Goal: Information Seeking & Learning: Learn about a topic

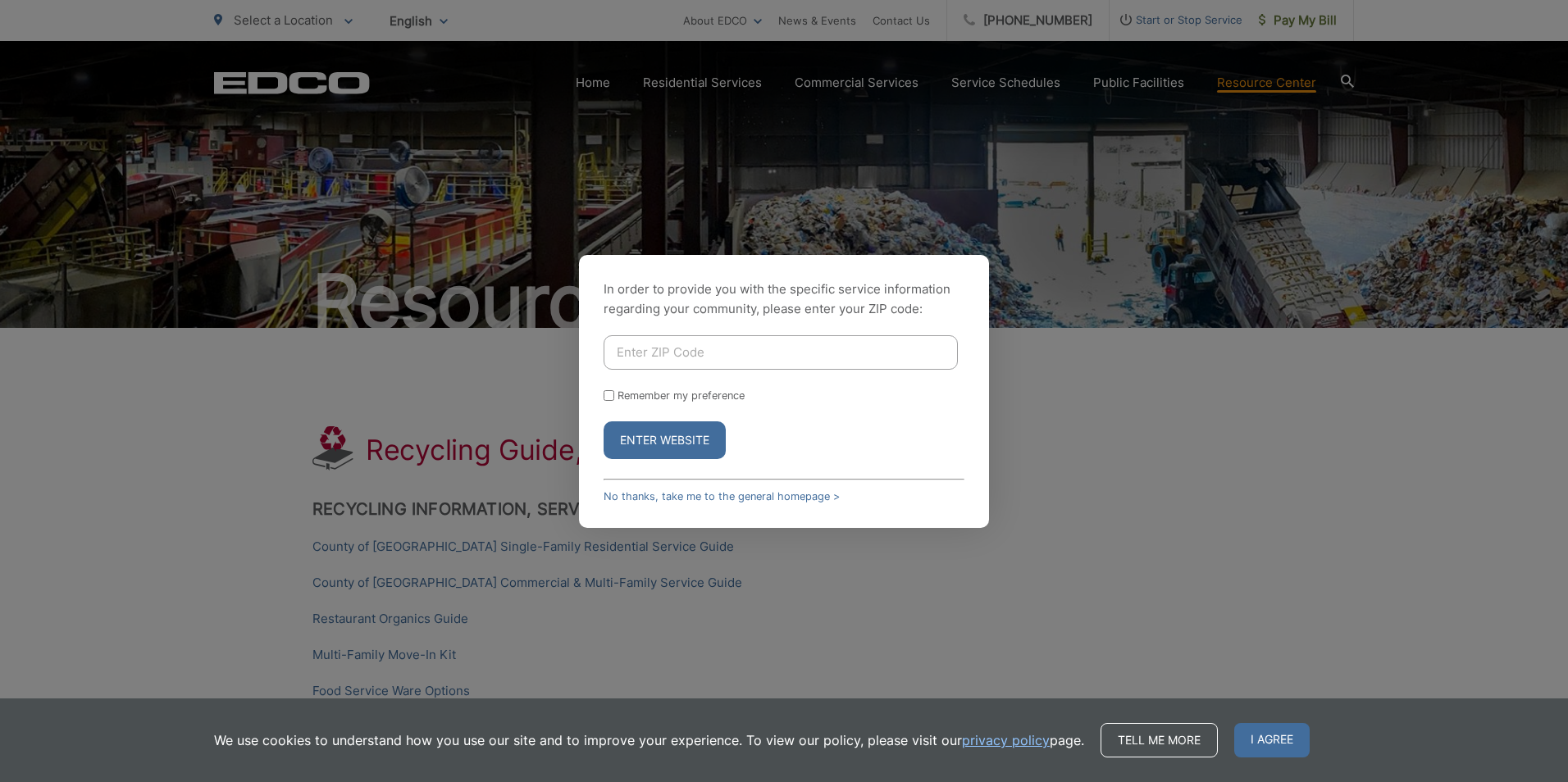
click at [653, 359] on input "Enter ZIP Code" at bounding box center [780, 352] width 354 height 34
type input "92129"
click at [607, 398] on input "Remember my preference" at bounding box center [608, 395] width 11 height 11
checkbox input "true"
click at [660, 438] on button "Enter Website" at bounding box center [664, 440] width 123 height 37
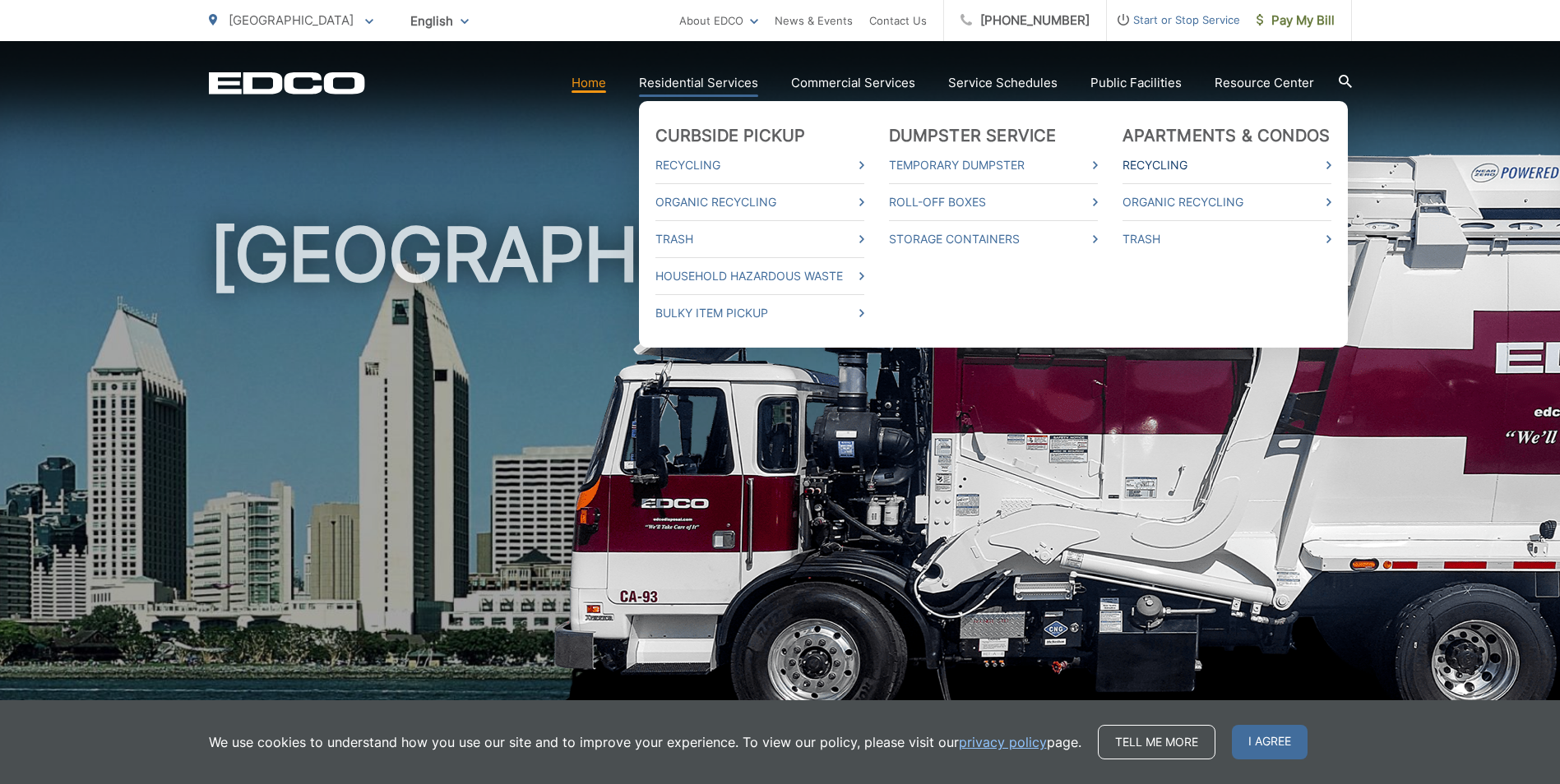
click at [1188, 167] on link "Recycling" at bounding box center [1227, 165] width 209 height 20
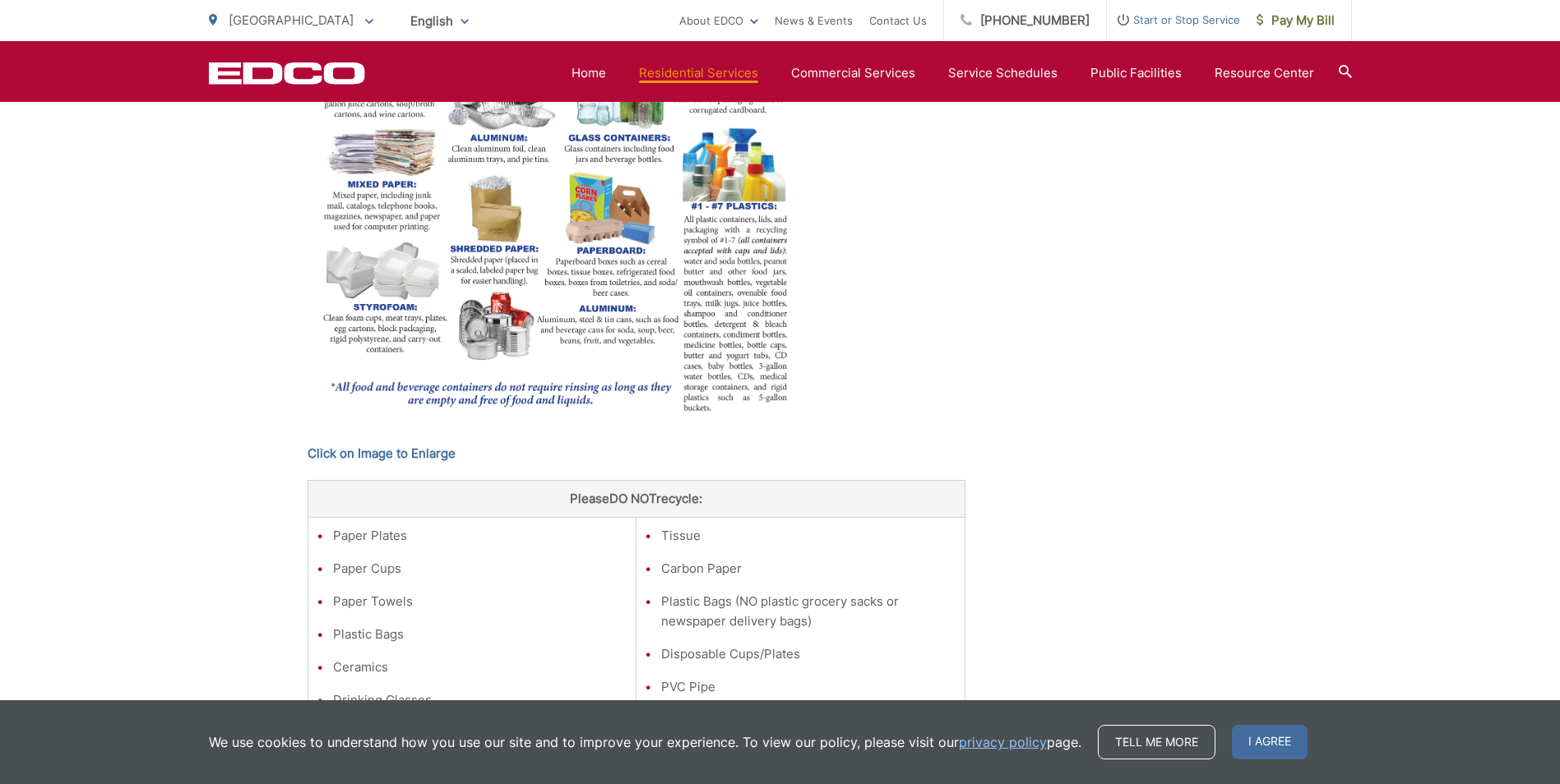
scroll to position [411, 0]
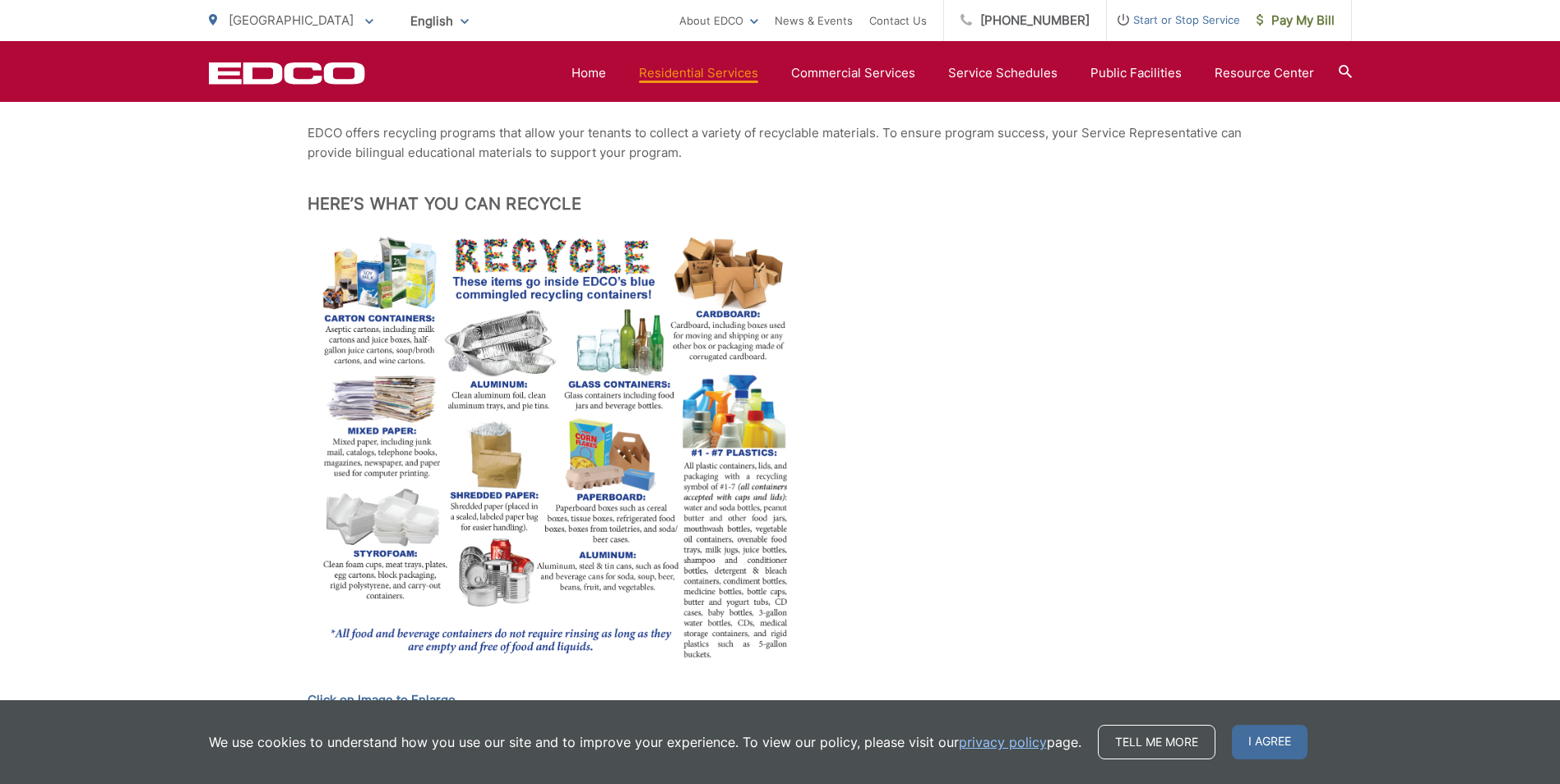
click at [368, 531] on img at bounding box center [554, 451] width 493 height 437
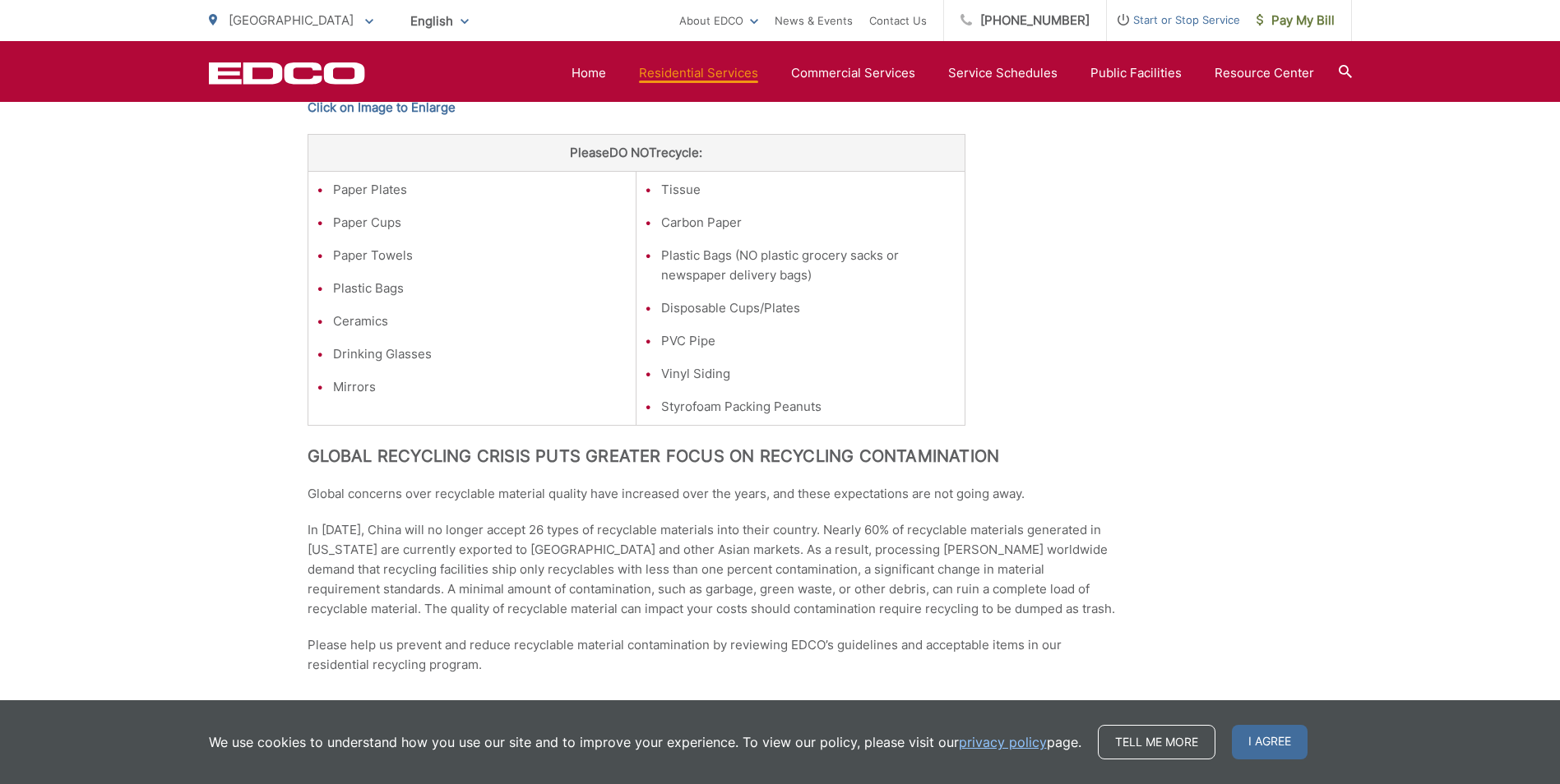
scroll to position [1250, 0]
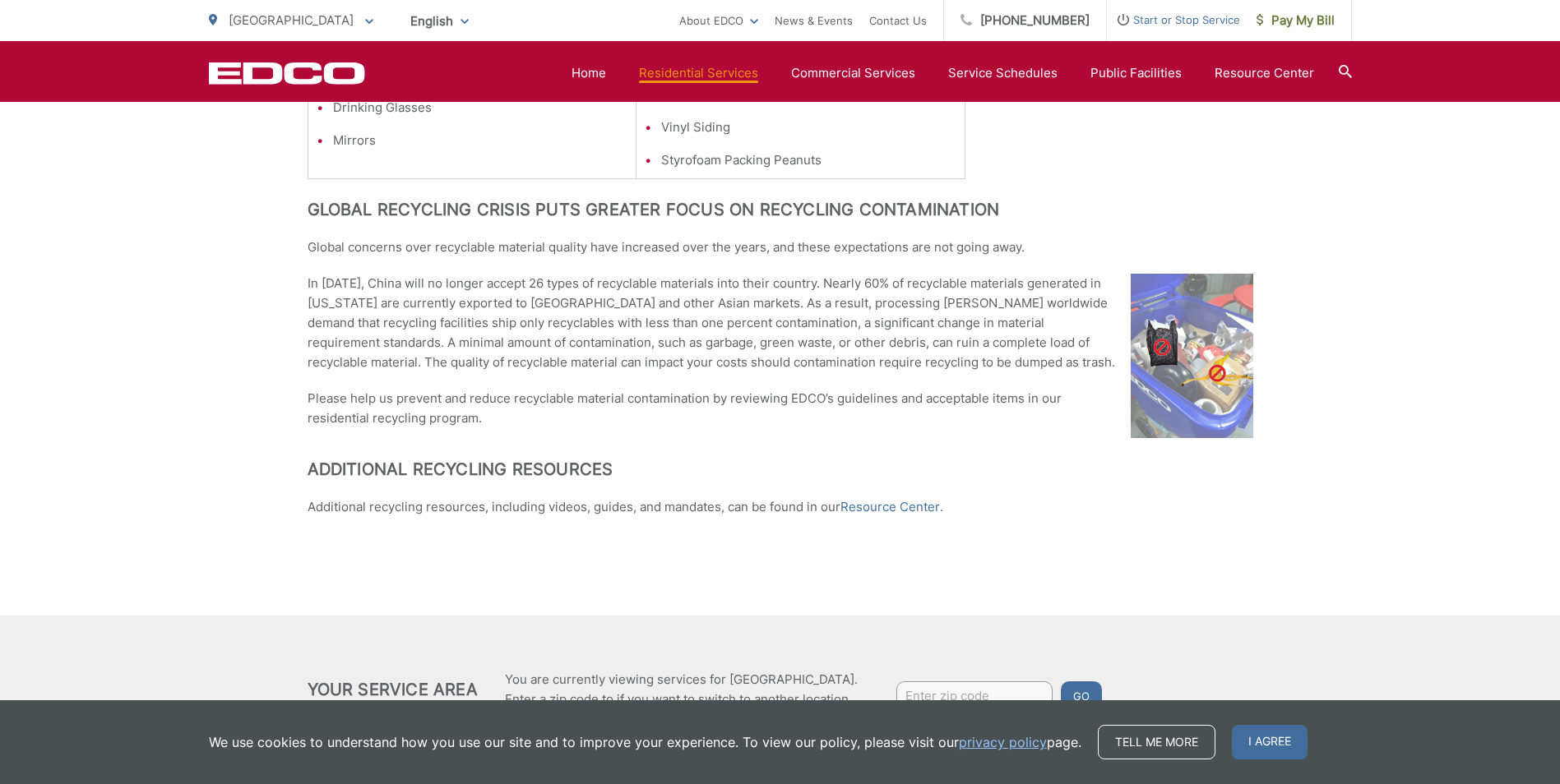
click at [1198, 343] on img at bounding box center [1192, 355] width 123 height 164
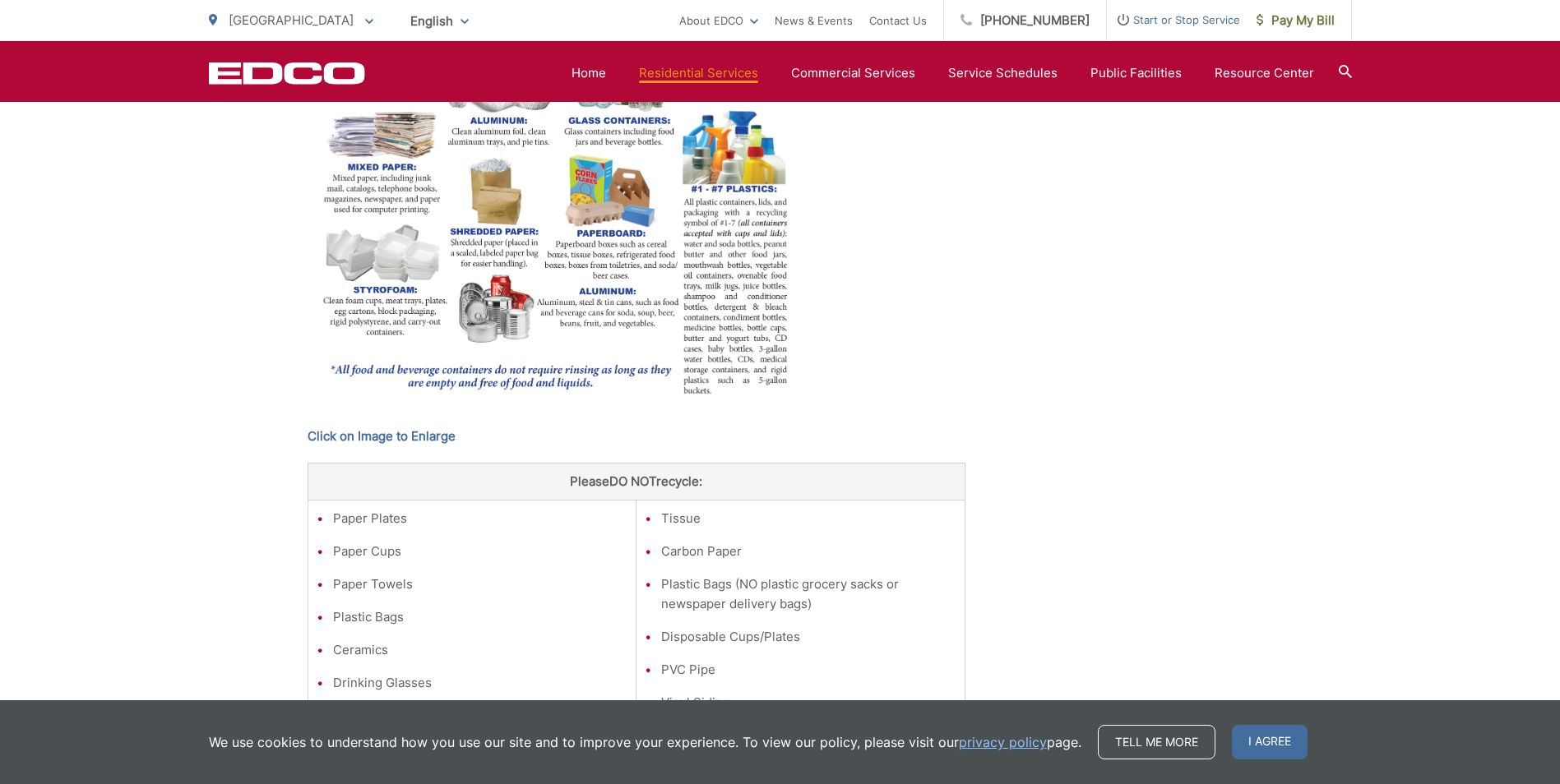
scroll to position [346, 0]
